Goal: Find specific page/section: Locate a particular part of the current website

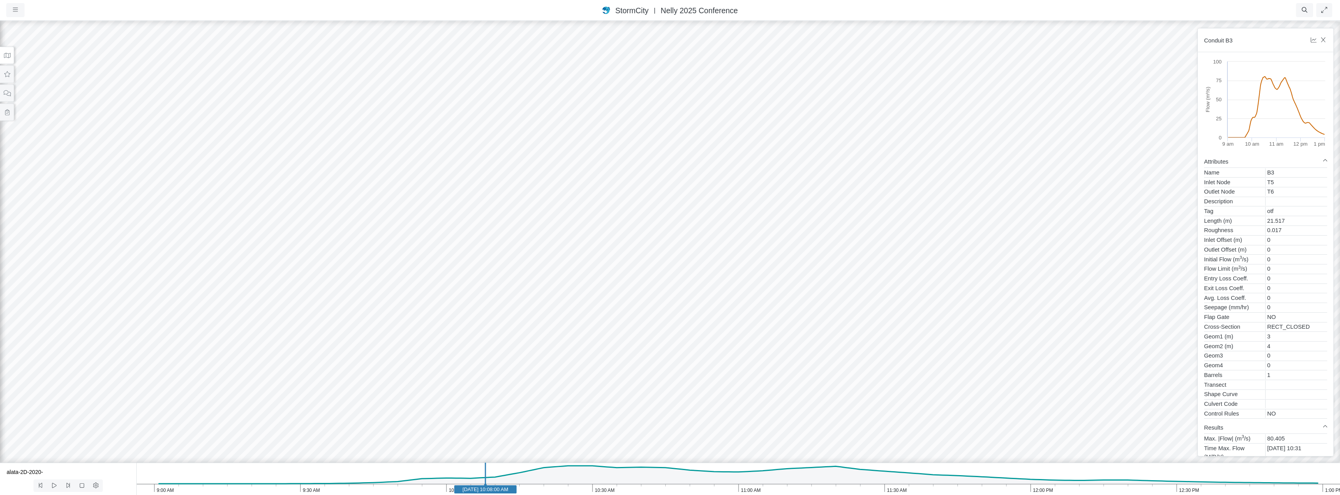
drag, startPoint x: 646, startPoint y: 409, endPoint x: 652, endPoint y: 253, distance: 156.7
click at [652, 253] on div at bounding box center [670, 257] width 1340 height 475
drag, startPoint x: 672, startPoint y: 331, endPoint x: 829, endPoint y: 297, distance: 161.1
drag, startPoint x: 634, startPoint y: 312, endPoint x: 717, endPoint y: 320, distance: 84.1
drag, startPoint x: 721, startPoint y: 268, endPoint x: 728, endPoint y: 283, distance: 16.6
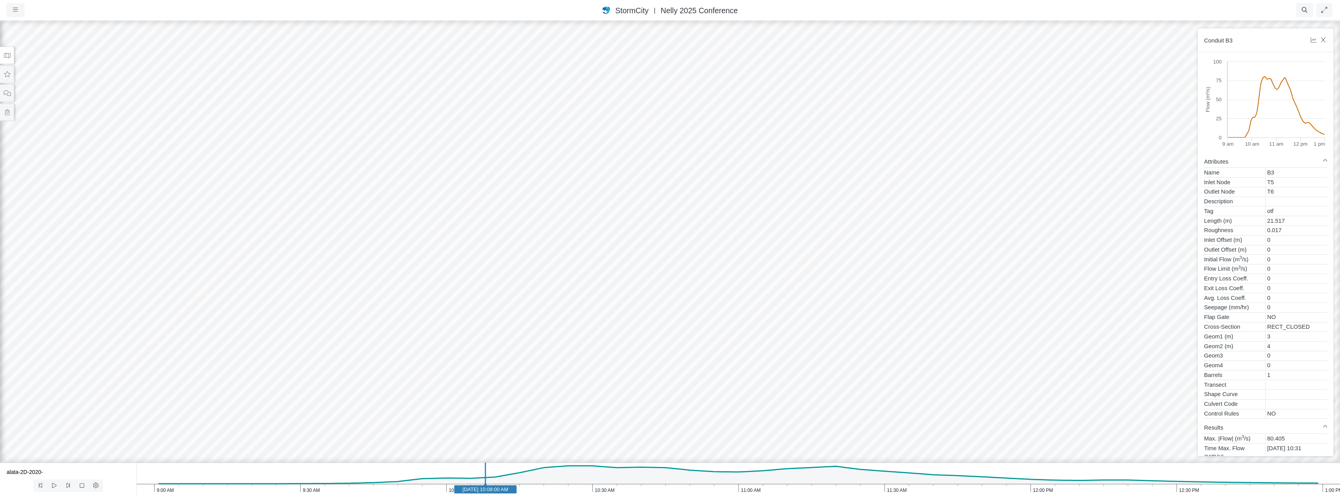
drag, startPoint x: 624, startPoint y: 340, endPoint x: 593, endPoint y: 331, distance: 32.0
drag, startPoint x: 592, startPoint y: 331, endPoint x: 702, endPoint y: 340, distance: 110.2
drag, startPoint x: 702, startPoint y: 342, endPoint x: 620, endPoint y: 295, distance: 94.7
drag, startPoint x: 764, startPoint y: 290, endPoint x: 758, endPoint y: 289, distance: 5.5
drag, startPoint x: 804, startPoint y: 342, endPoint x: 789, endPoint y: 309, distance: 35.6
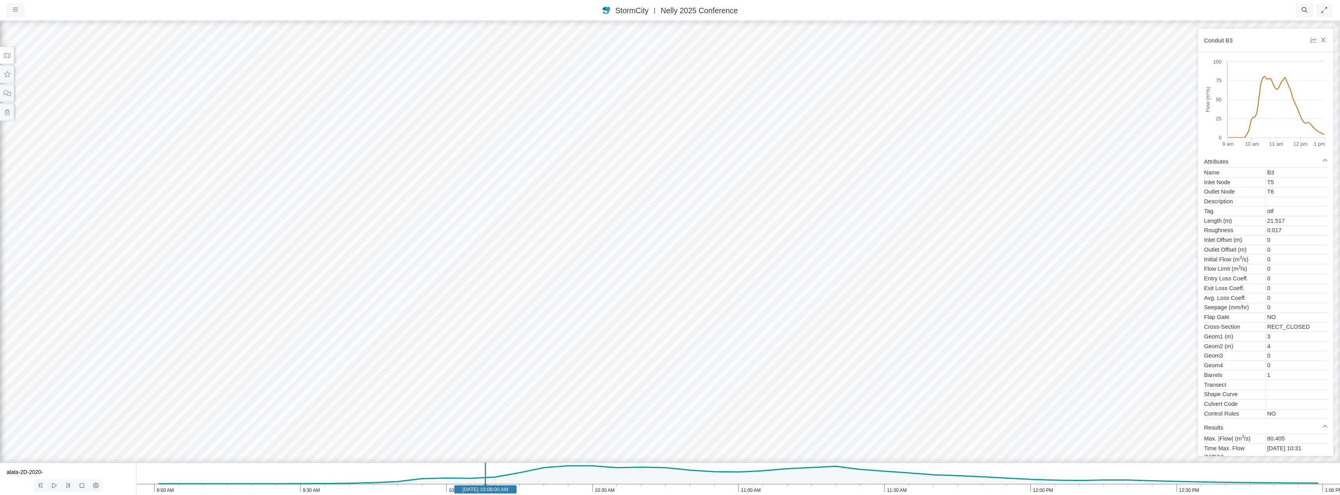
click at [823, 273] on div at bounding box center [670, 257] width 1340 height 475
click at [389, 375] on div at bounding box center [670, 257] width 1340 height 475
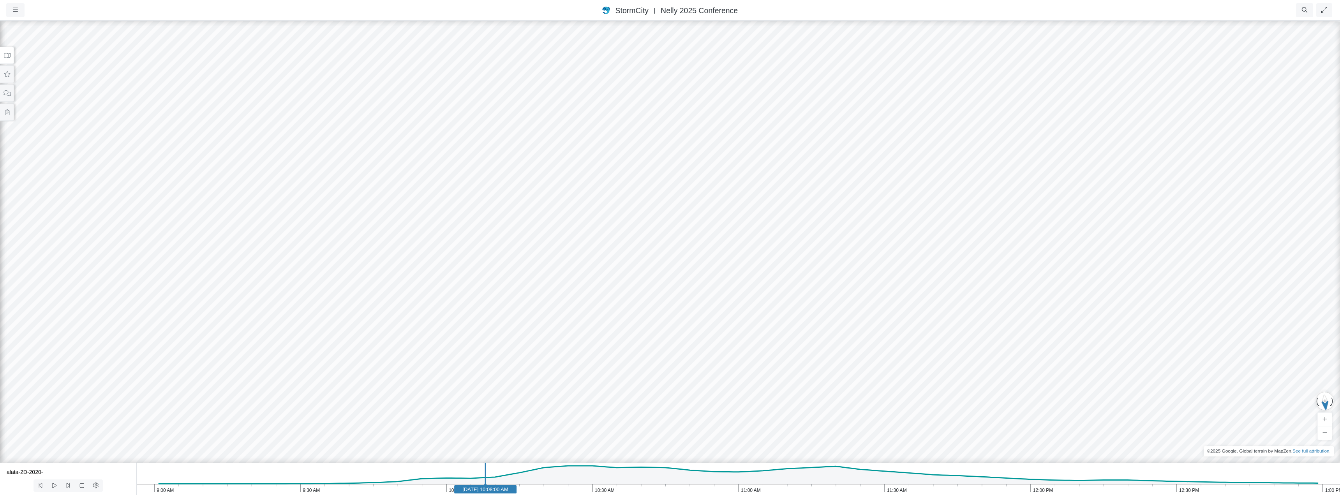
click at [583, 339] on div at bounding box center [670, 257] width 1340 height 475
click at [237, 4] on ul "Resume Clear Overlay 1/9 1. Conduit B3 2. Conduit B3 (2) 3. Conduit B6 4. Condu…" at bounding box center [719, 10] width 1230 height 14
click at [18, 11] on button "button" at bounding box center [15, 10] width 18 height 14
click at [33, 25] on link "Projects" at bounding box center [38, 27] width 62 height 12
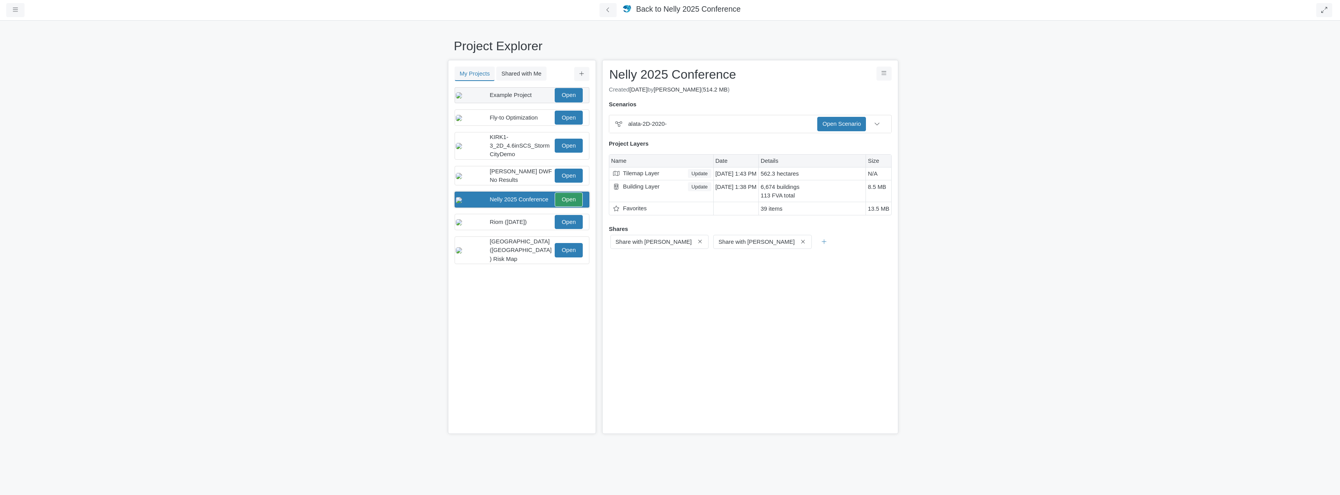
click at [511, 94] on span "Example Project" at bounding box center [511, 95] width 42 height 6
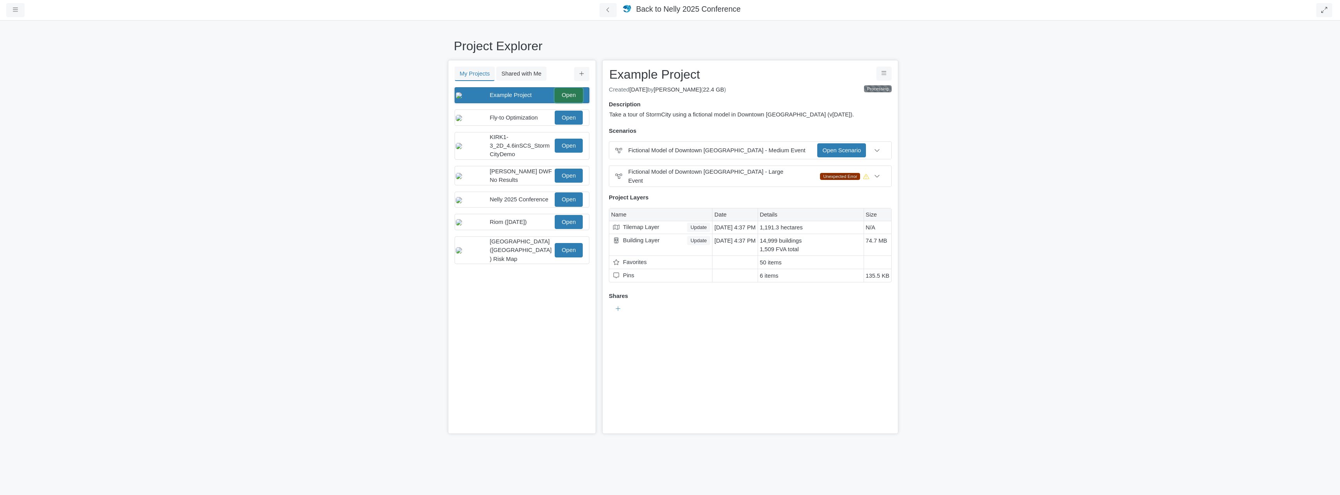
click at [573, 99] on link "Open" at bounding box center [569, 95] width 28 height 14
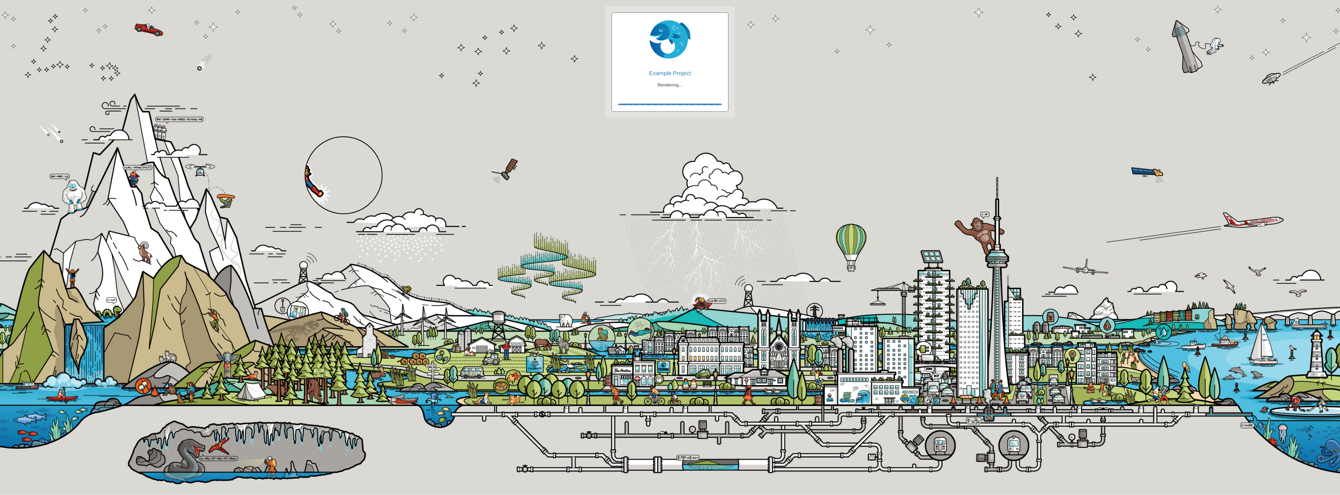
checkbox input "true"
checkbox input "false"
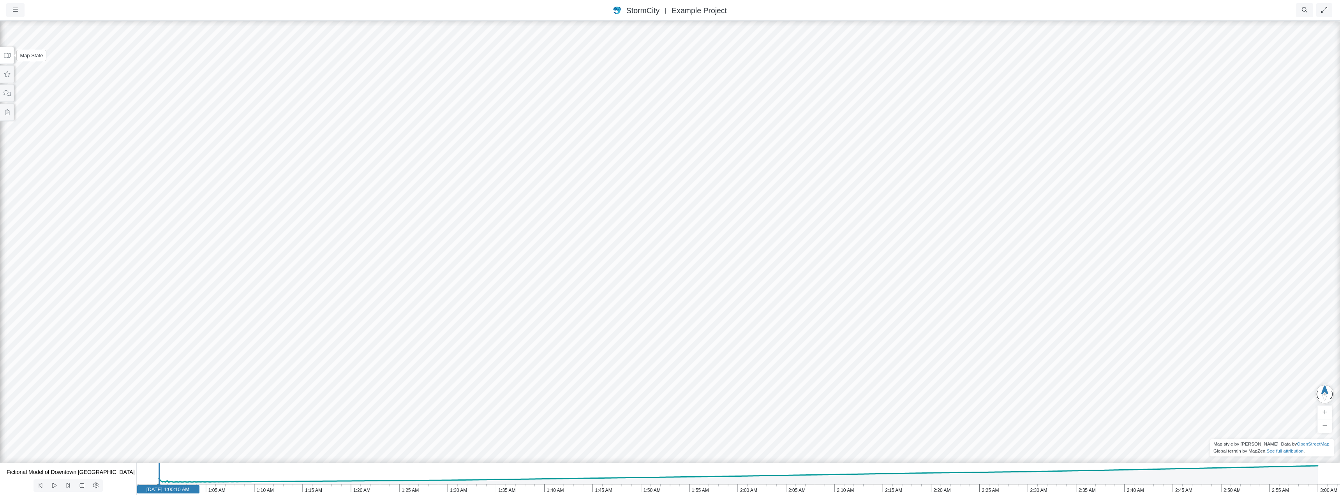
click at [4, 58] on icon at bounding box center [7, 55] width 7 height 5
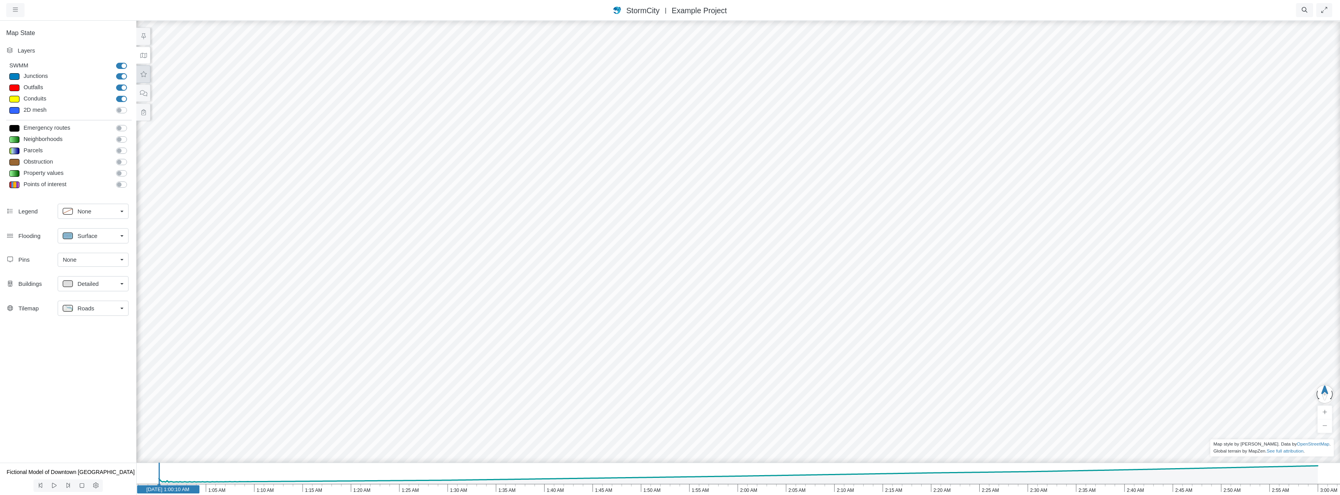
click at [143, 75] on icon at bounding box center [143, 74] width 7 height 6
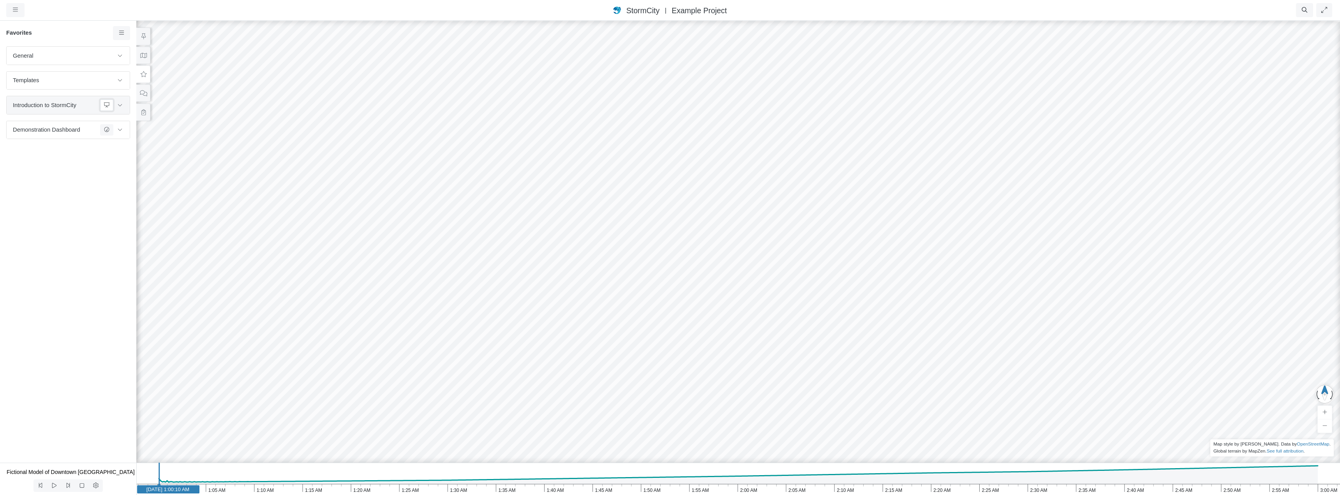
click at [107, 105] on icon at bounding box center [107, 104] width 6 height 5
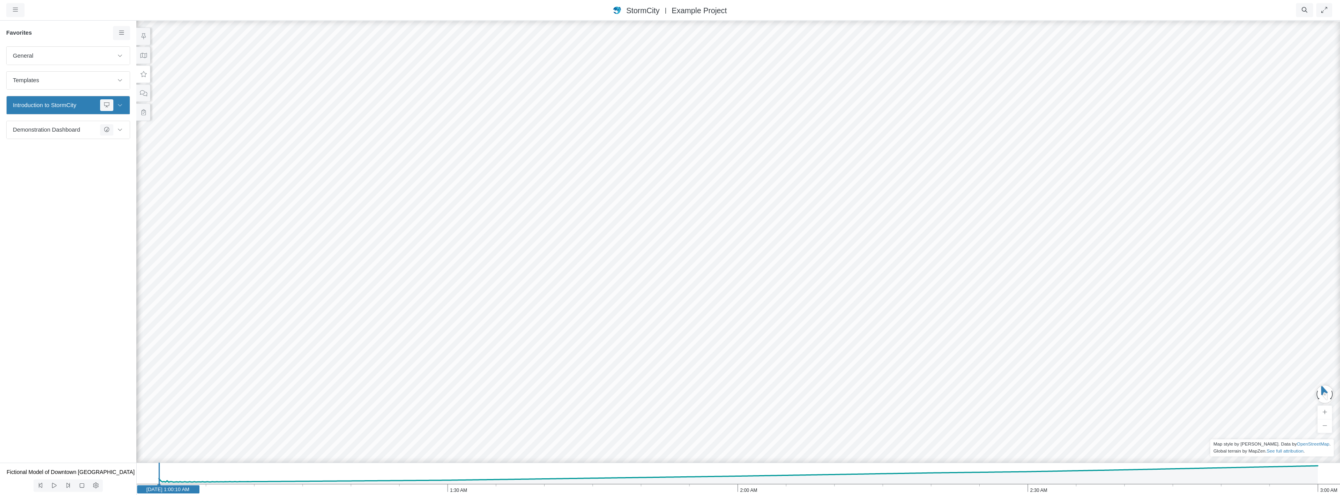
click at [81, 300] on div "General Default Map View Default Camera View Menu Test23 Water Depth Test Templ…" at bounding box center [68, 254] width 136 height 416
click at [108, 129] on icon at bounding box center [107, 129] width 6 height 5
